Goal: Information Seeking & Learning: Learn about a topic

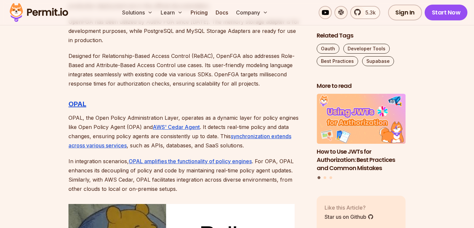
scroll to position [1867, 0]
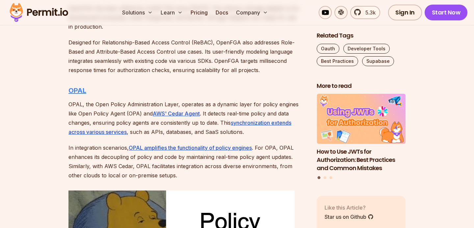
click at [79, 87] on strong "OPAL" at bounding box center [77, 91] width 18 height 8
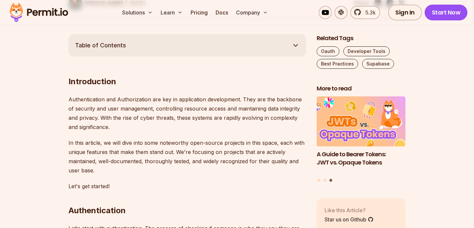
scroll to position [353, 0]
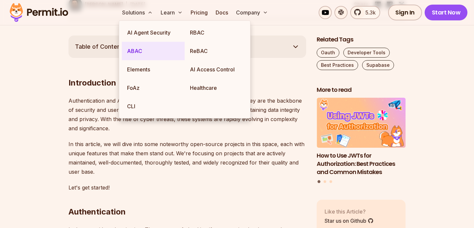
click at [137, 52] on link "ABAC" at bounding box center [153, 51] width 63 height 18
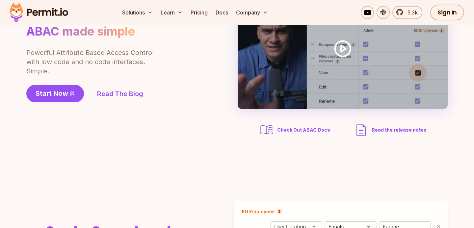
scroll to position [91, 0]
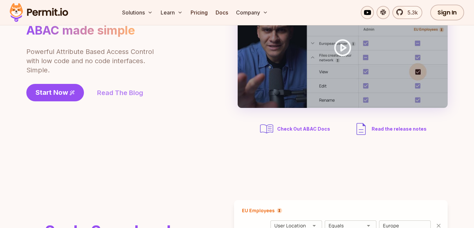
click at [119, 95] on link "Read The Blog" at bounding box center [120, 92] width 46 height 9
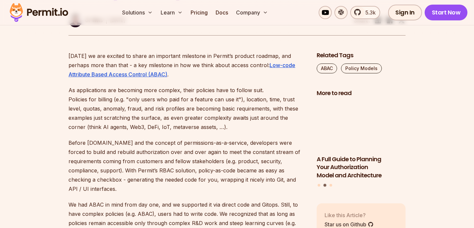
scroll to position [315, 0]
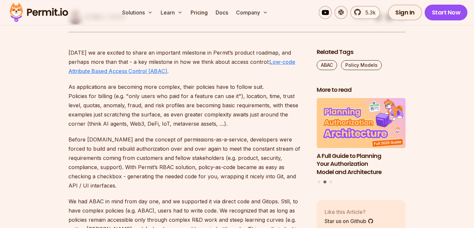
click at [119, 74] on link "Low-code Attribute Based Access Control (ABAC)" at bounding box center [181, 67] width 227 height 16
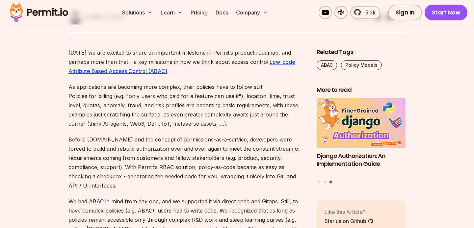
drag, startPoint x: 196, startPoint y: 105, endPoint x: 252, endPoint y: 146, distance: 69.9
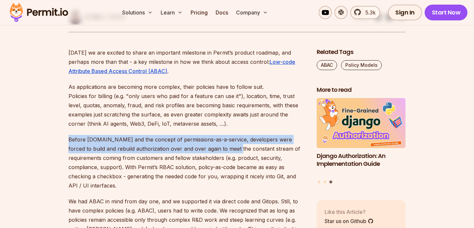
drag, startPoint x: 252, startPoint y: 146, endPoint x: 211, endPoint y: 167, distance: 46.0
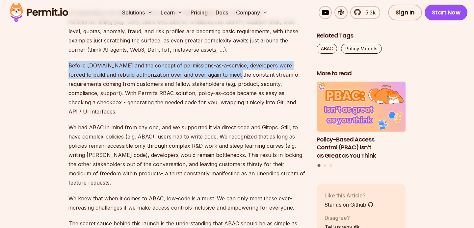
click at [219, 78] on p "Before Permit.io and the concept of permissions-as-a-service, developers were f…" at bounding box center [187, 88] width 238 height 55
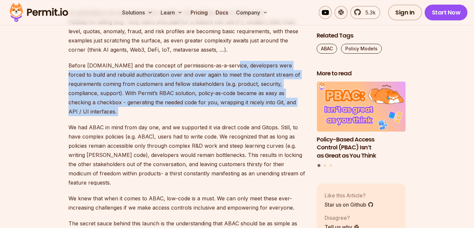
drag, startPoint x: 224, startPoint y: 81, endPoint x: 265, endPoint y: 124, distance: 59.6
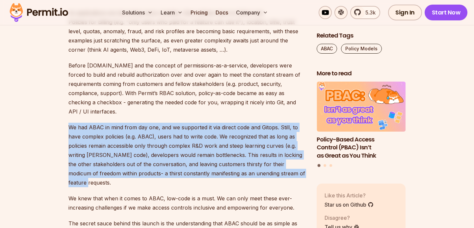
drag, startPoint x: 265, startPoint y: 124, endPoint x: 240, endPoint y: 189, distance: 69.8
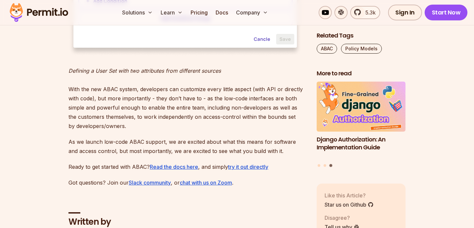
scroll to position [1095, 0]
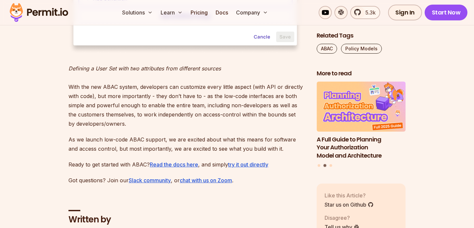
click at [186, 120] on p "Defining a User Set with two attributes from different sources With the new ABA…" at bounding box center [187, 96] width 238 height 64
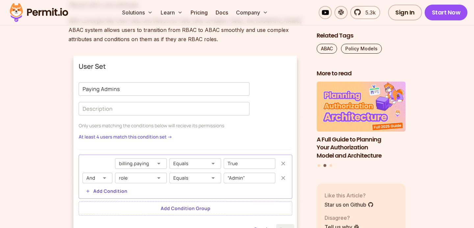
scroll to position [868, 0]
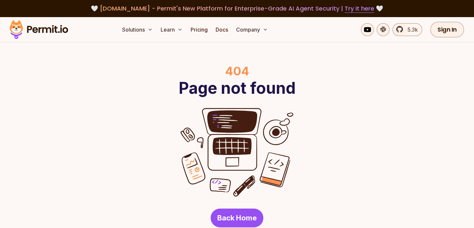
scroll to position [1, 0]
